Goal: Information Seeking & Learning: Learn about a topic

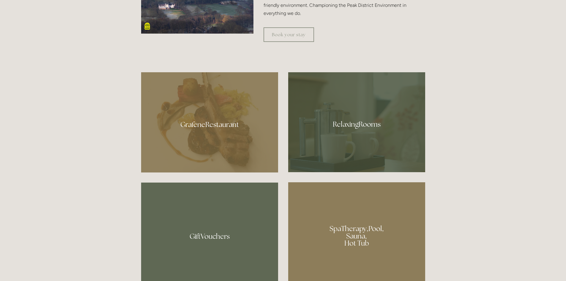
scroll to position [357, 0]
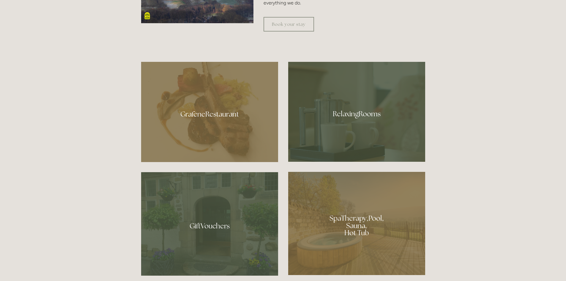
click at [208, 111] on div at bounding box center [209, 112] width 137 height 100
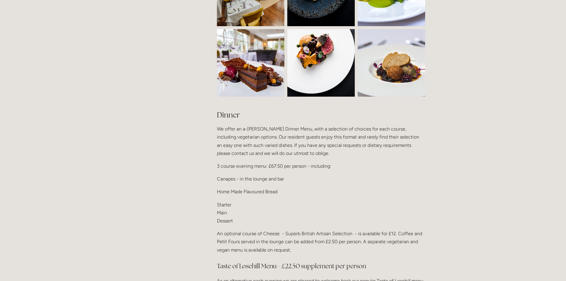
scroll to position [624, 0]
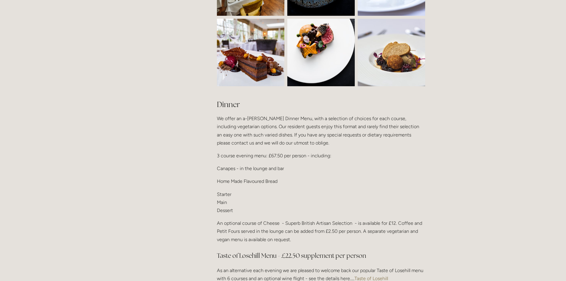
click at [220, 200] on p "Starter Main Dessert" at bounding box center [321, 202] width 208 height 24
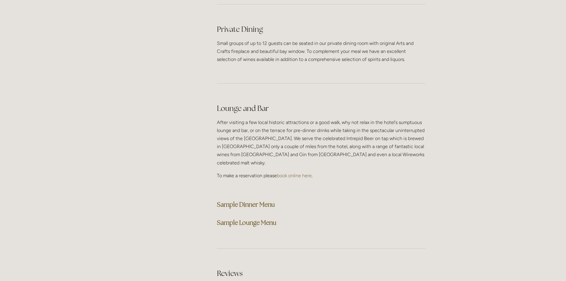
scroll to position [1426, 0]
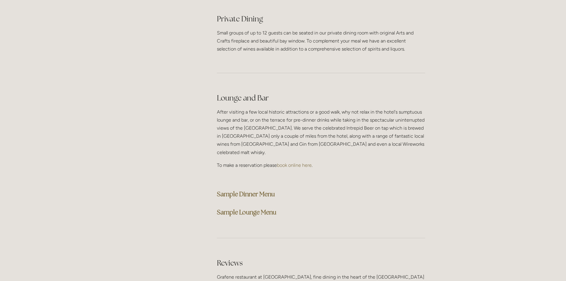
click at [250, 190] on strong "Sample Dinner Menu" at bounding box center [246, 194] width 58 height 8
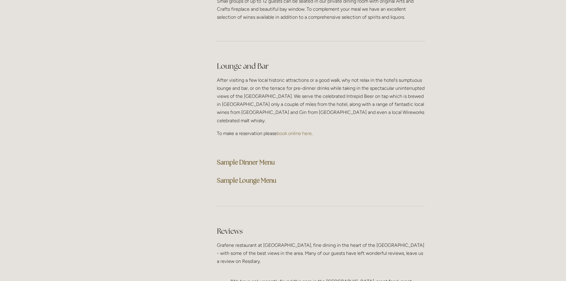
scroll to position [1456, 0]
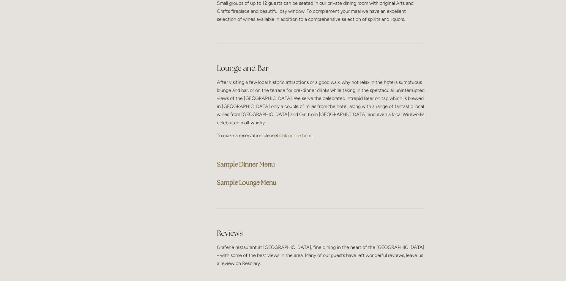
click at [252, 178] on strong "Sample Lounge Menu" at bounding box center [246, 182] width 59 height 8
click at [238, 160] on strong "Sample Dinner Menu" at bounding box center [246, 164] width 58 height 8
